Goal: Information Seeking & Learning: Learn about a topic

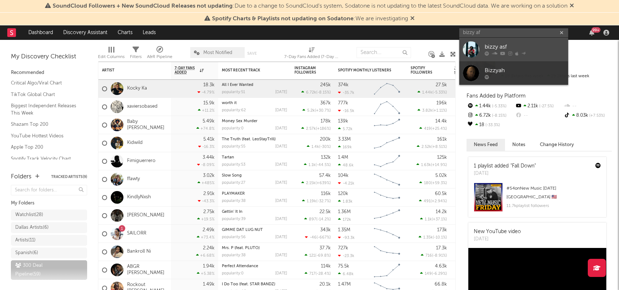
type input "bizzy af"
click at [497, 51] on div "bizzy asf" at bounding box center [524, 47] width 80 height 9
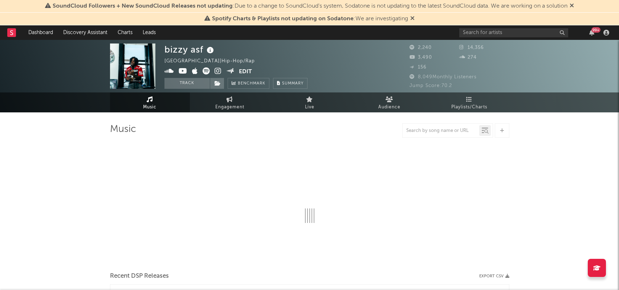
select select "6m"
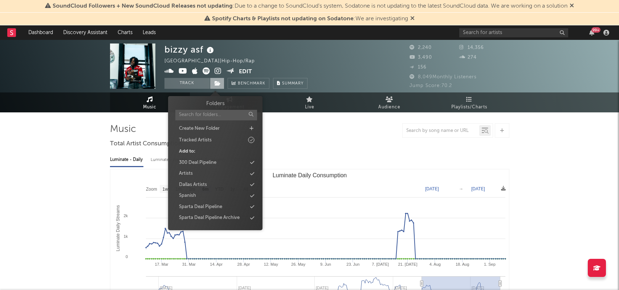
click at [218, 83] on icon at bounding box center [217, 83] width 6 height 5
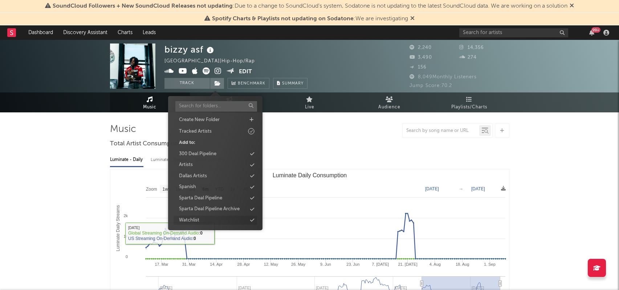
click at [222, 219] on div "Watchlist" at bounding box center [214, 220] width 83 height 9
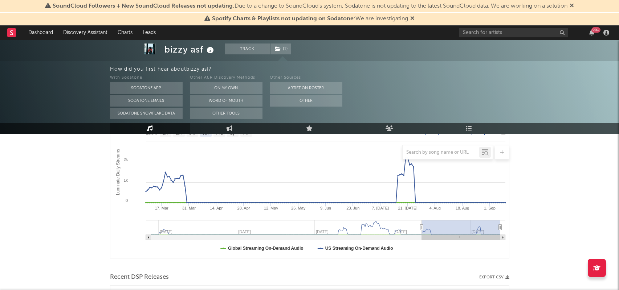
scroll to position [0, 0]
